Goal: Information Seeking & Learning: Learn about a topic

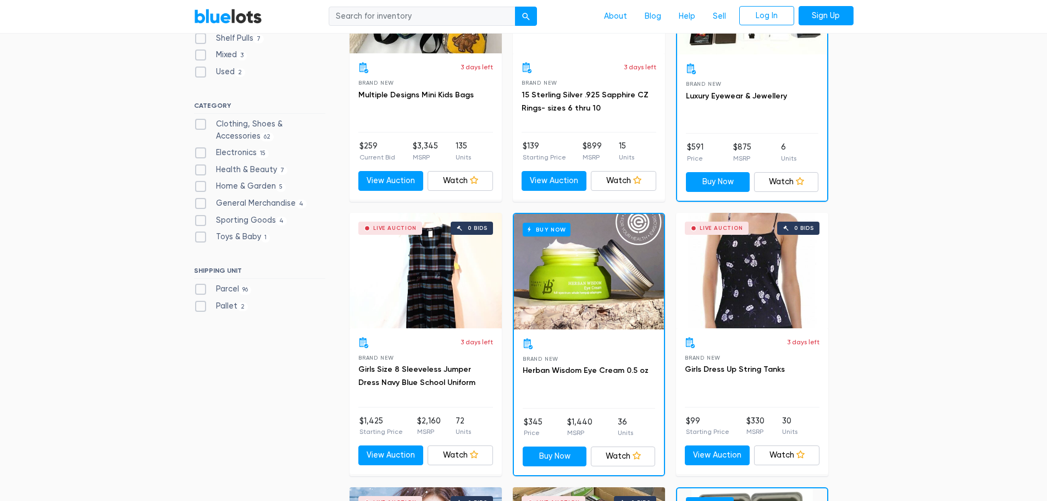
scroll to position [440, 0]
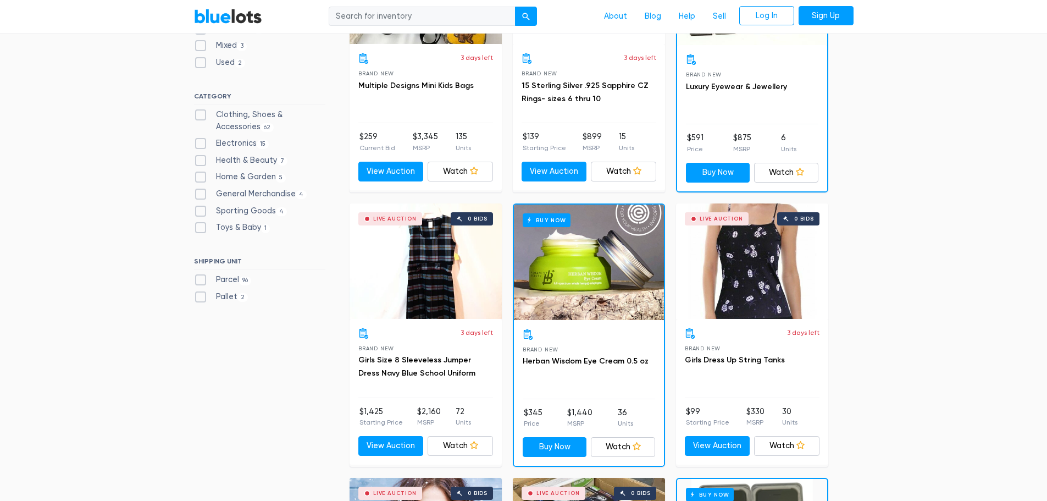
click at [197, 140] on label "Electronics 15" at bounding box center [231, 143] width 75 height 12
click at [197, 140] on input "Electronics 15" at bounding box center [197, 140] width 7 height 7
checkbox input "true"
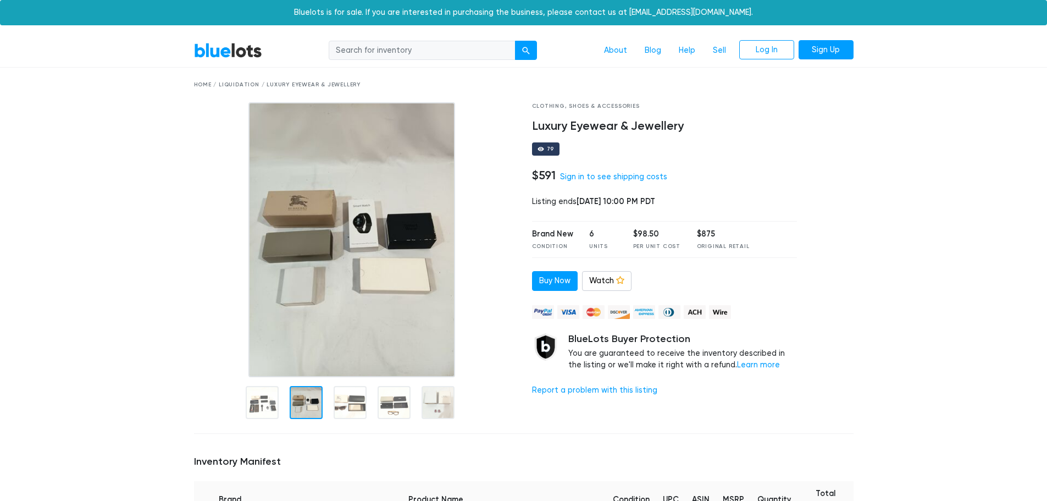
click at [311, 402] on div at bounding box center [306, 402] width 33 height 33
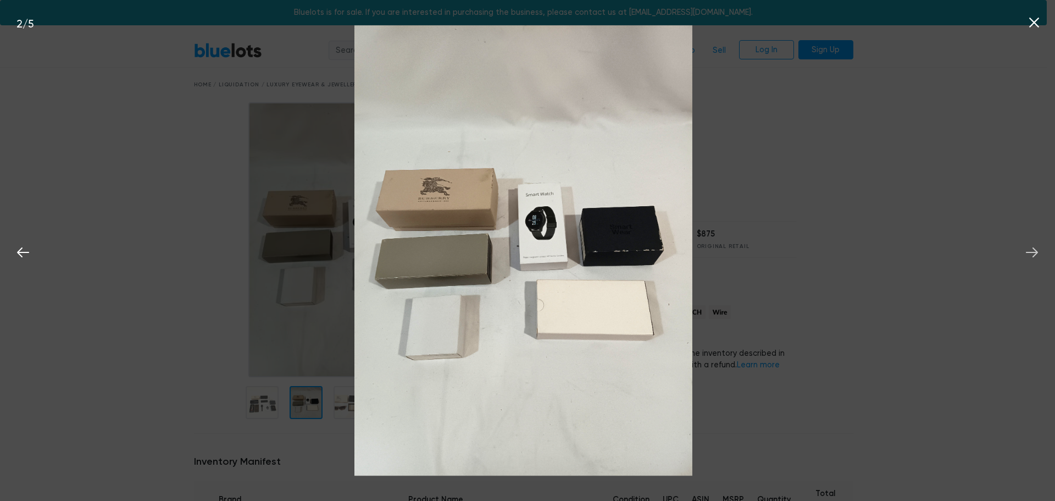
click at [1032, 253] on icon at bounding box center [1032, 252] width 12 height 10
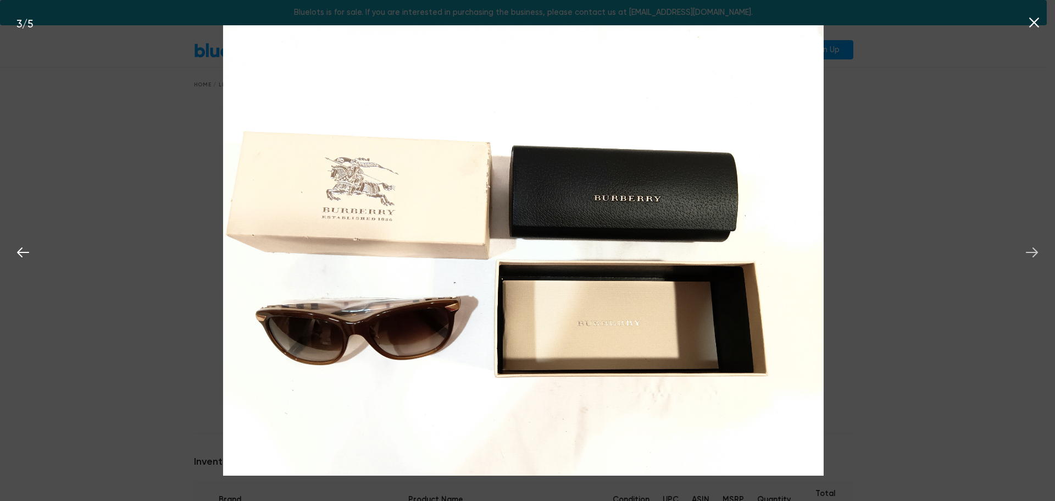
click at [1032, 253] on icon at bounding box center [1032, 252] width 12 height 10
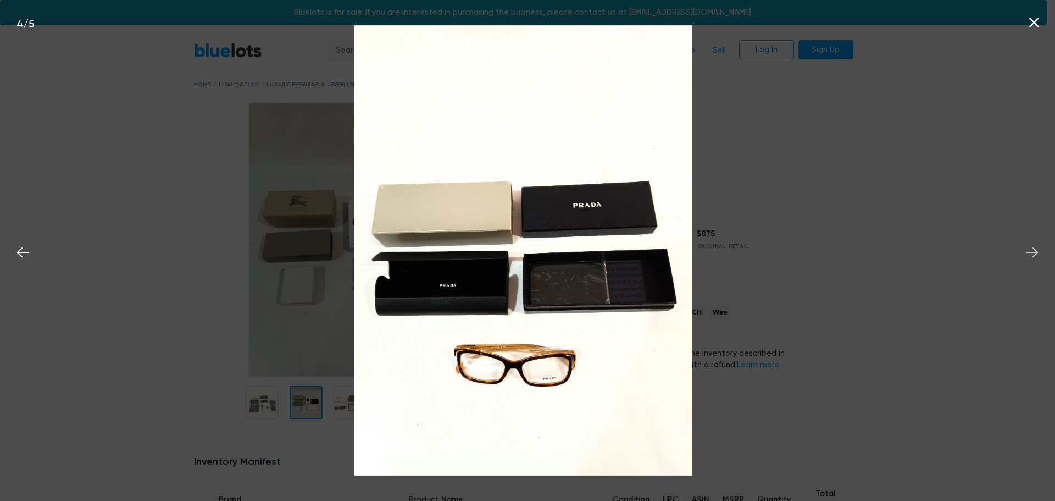
click at [1032, 253] on icon at bounding box center [1032, 252] width 12 height 10
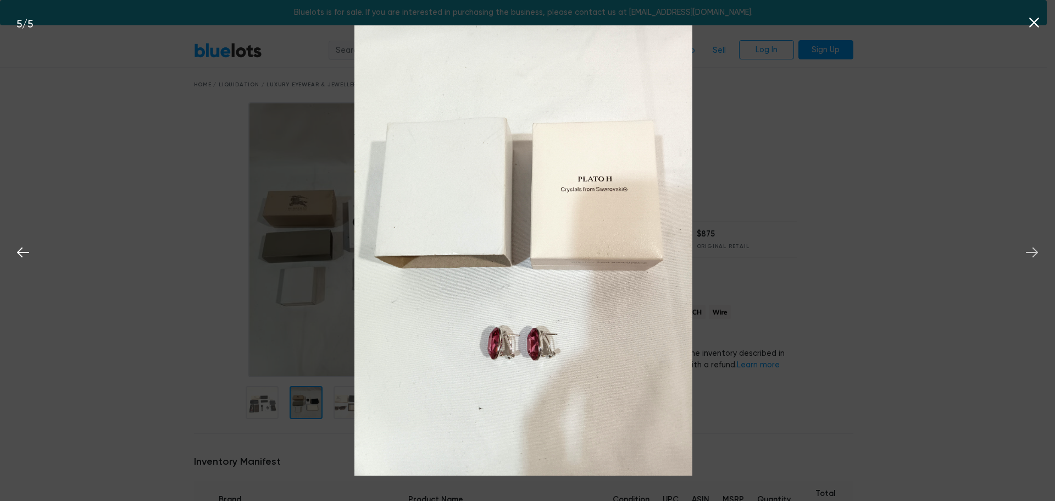
click at [1032, 253] on icon at bounding box center [1032, 252] width 12 height 10
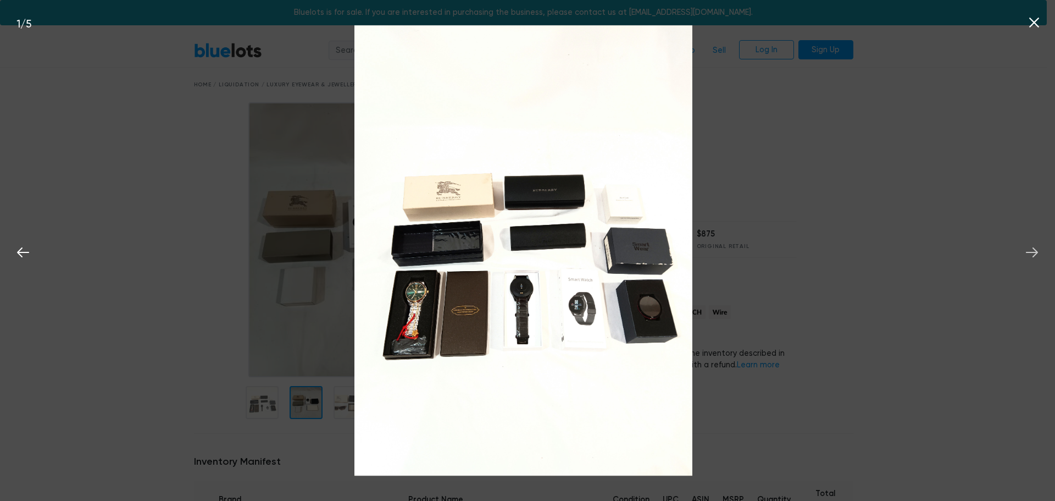
click at [1032, 253] on icon at bounding box center [1032, 252] width 12 height 10
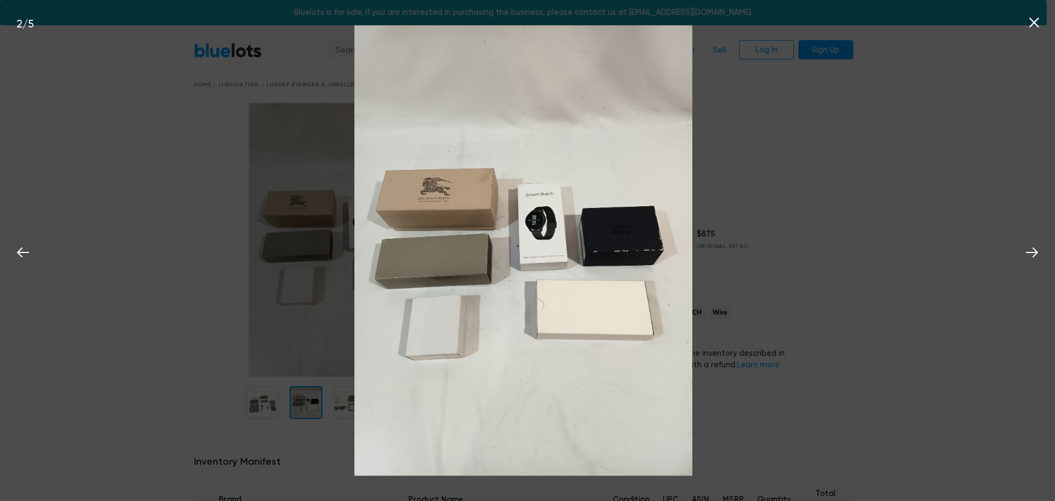
click at [1035, 22] on icon at bounding box center [1035, 23] width 10 height 10
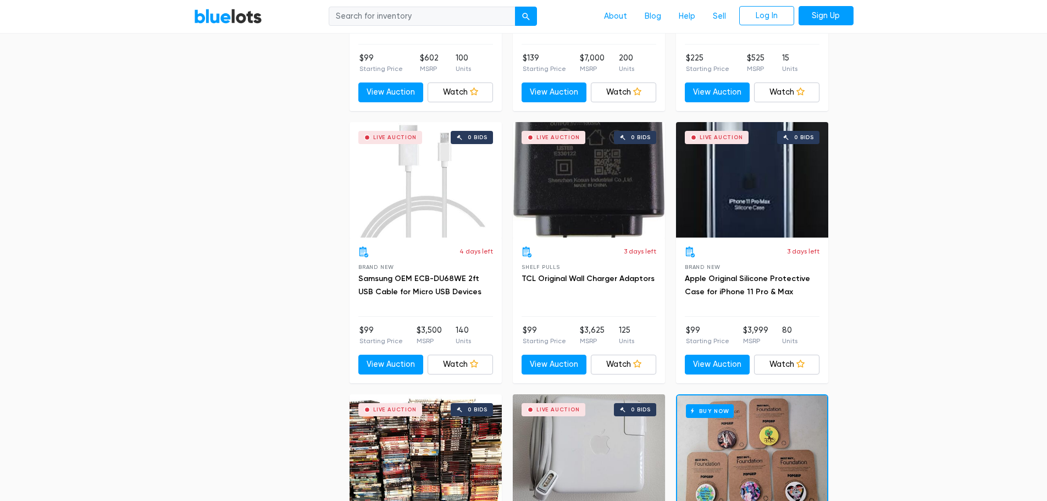
scroll to position [1890, 0]
